Goal: Information Seeking & Learning: Learn about a topic

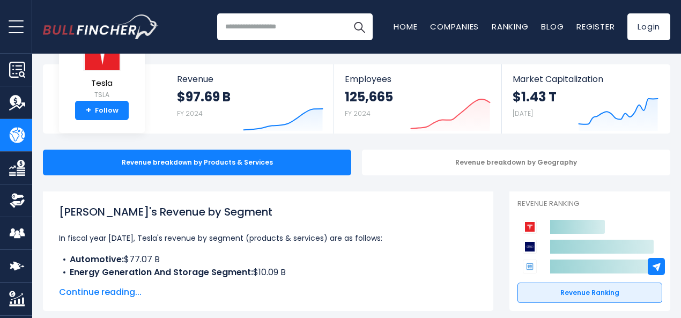
scroll to position [57, 0]
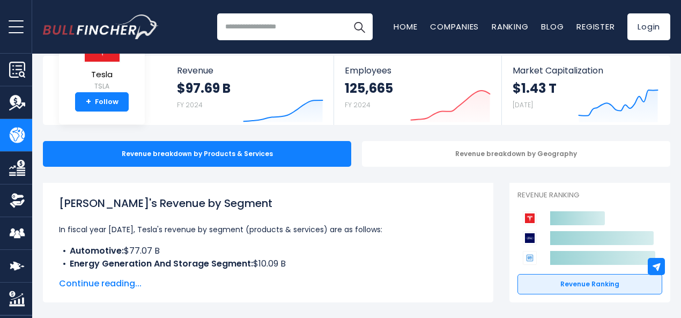
click at [89, 285] on span "Continue reading..." at bounding box center [268, 283] width 418 height 13
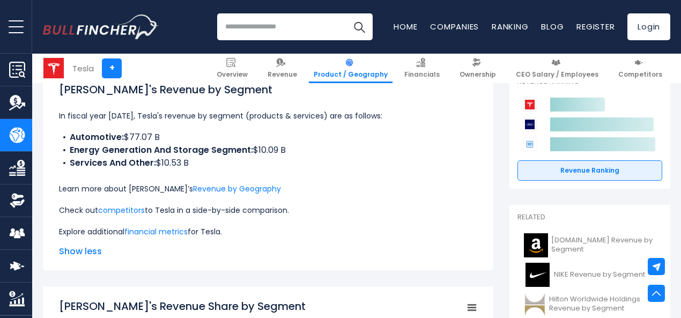
scroll to position [170, 0]
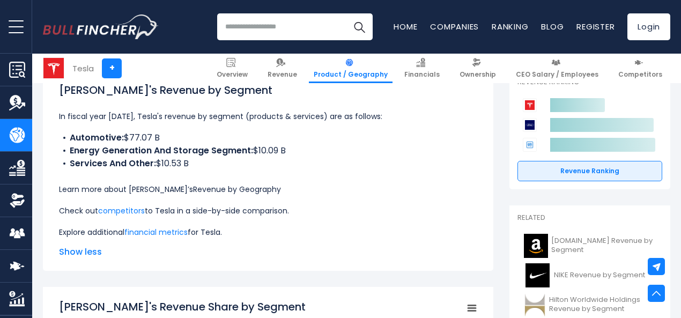
click at [193, 189] on link "Revenue by Geography" at bounding box center [237, 189] width 88 height 11
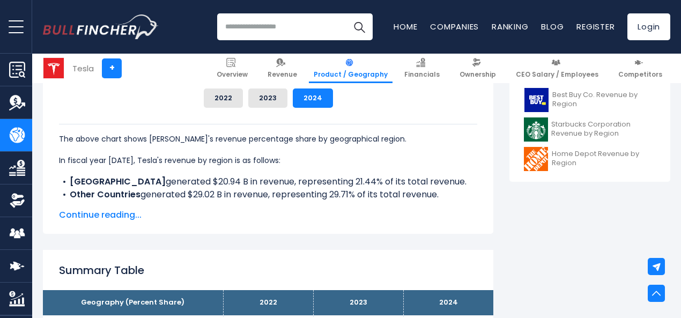
scroll to position [512, 0]
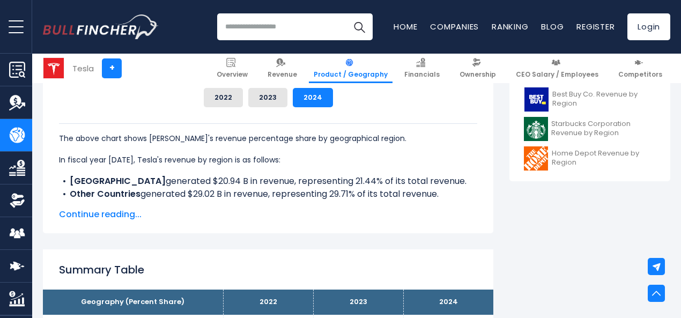
click at [117, 217] on span "Continue reading..." at bounding box center [268, 214] width 418 height 13
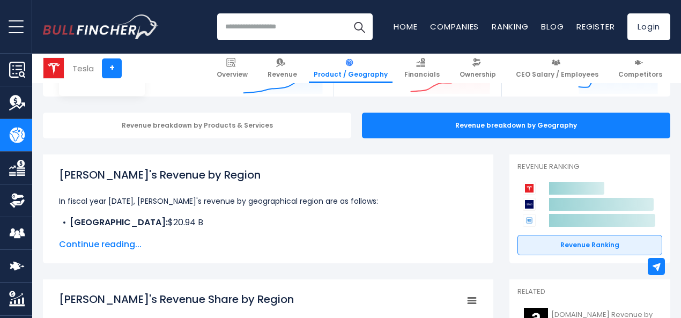
scroll to position [84, 0]
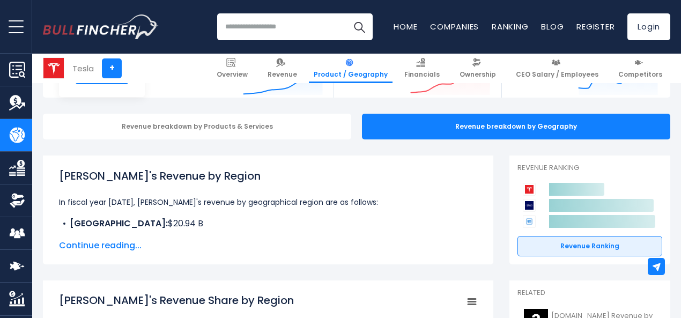
click at [125, 243] on span "Continue reading..." at bounding box center [268, 245] width 418 height 13
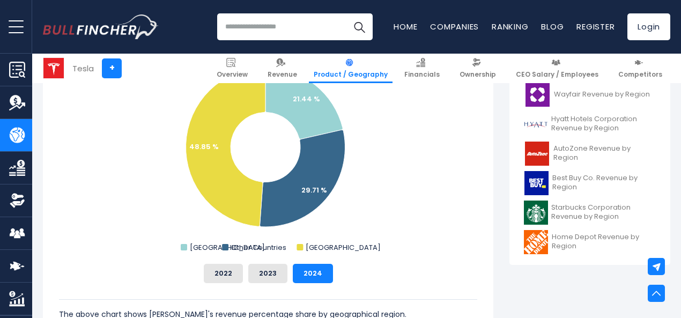
scroll to position [429, 0]
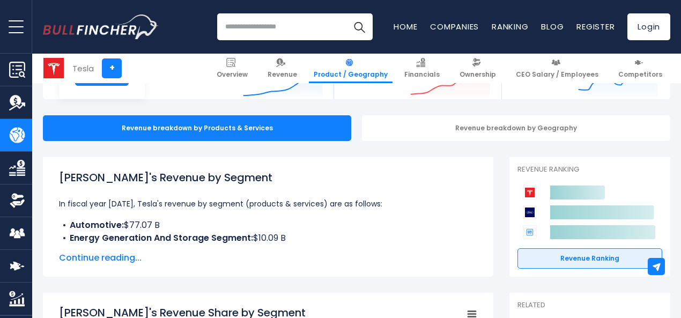
scroll to position [86, 0]
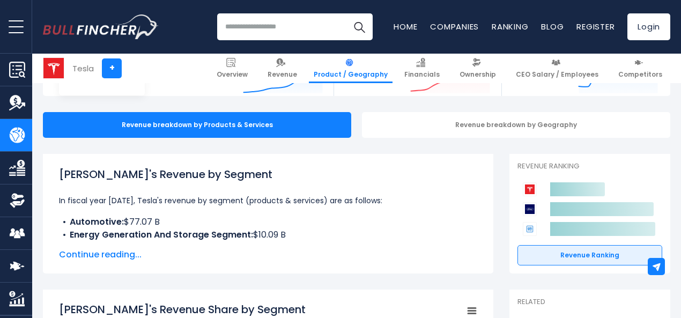
click at [109, 255] on span "Continue reading..." at bounding box center [268, 254] width 418 height 13
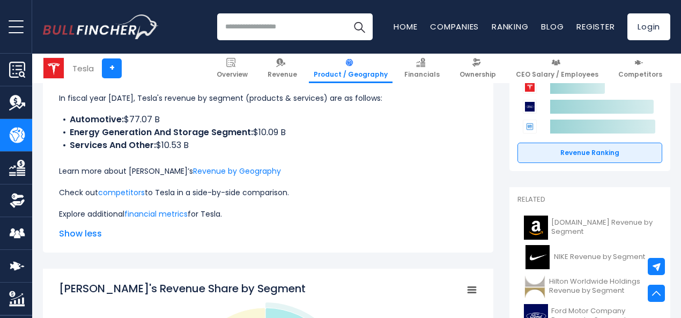
scroll to position [186, 0]
